Goal: Task Accomplishment & Management: Complete application form

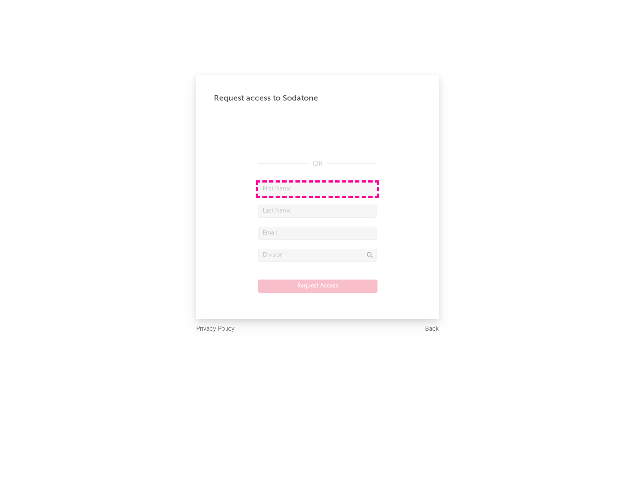
click at [317, 189] on input "text" at bounding box center [317, 188] width 119 height 13
type input "[PERSON_NAME]"
click at [317, 211] on input "text" at bounding box center [317, 210] width 119 height 13
type input "[PERSON_NAME]"
click at [317, 233] on input "text" at bounding box center [317, 232] width 119 height 13
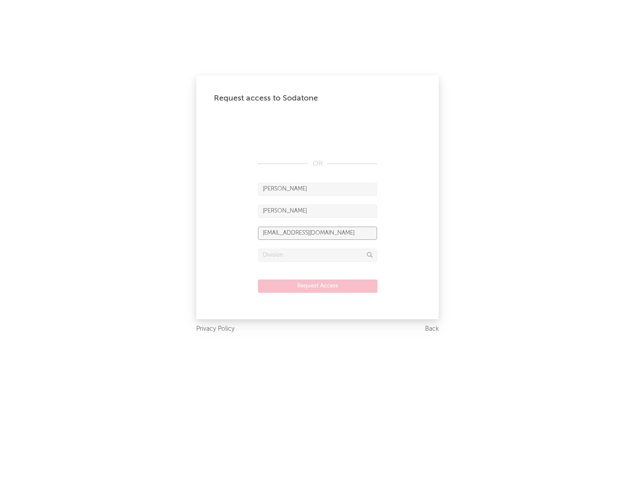
type input "[EMAIL_ADDRESS][DOMAIN_NAME]"
click at [317, 255] on input "text" at bounding box center [317, 255] width 119 height 13
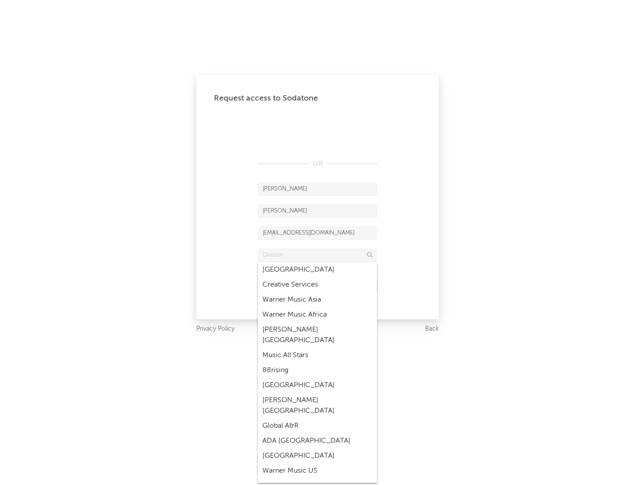
click at [317, 348] on div "Music All Stars" at bounding box center [317, 355] width 119 height 15
type input "Music All Stars"
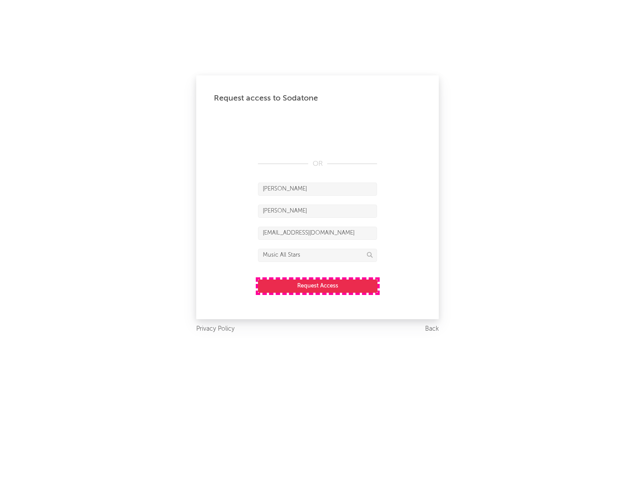
click at [317, 286] on button "Request Access" at bounding box center [317, 285] width 119 height 13
